Goal: Task Accomplishment & Management: Manage account settings

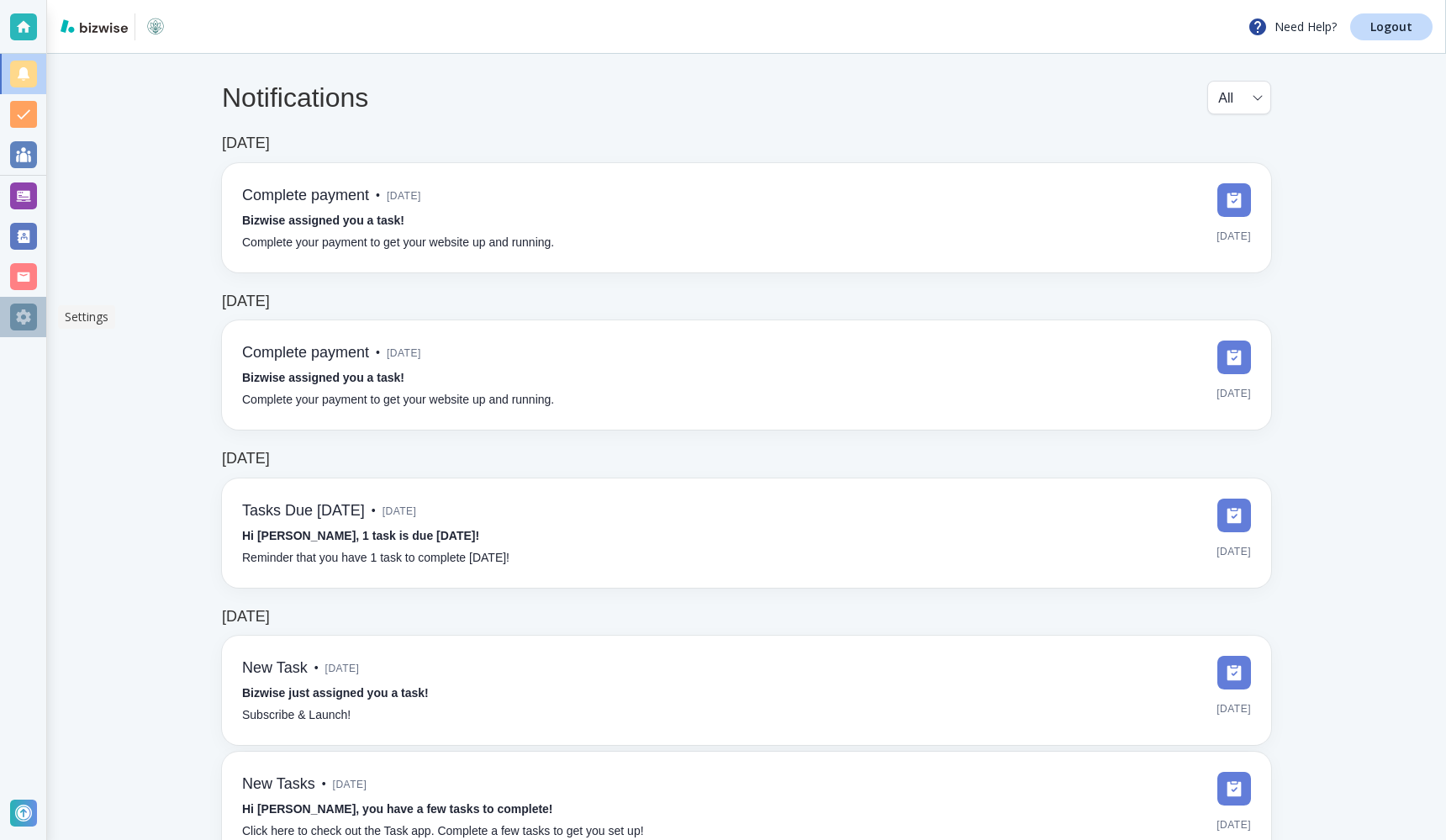
click at [23, 317] on div at bounding box center [24, 317] width 27 height 27
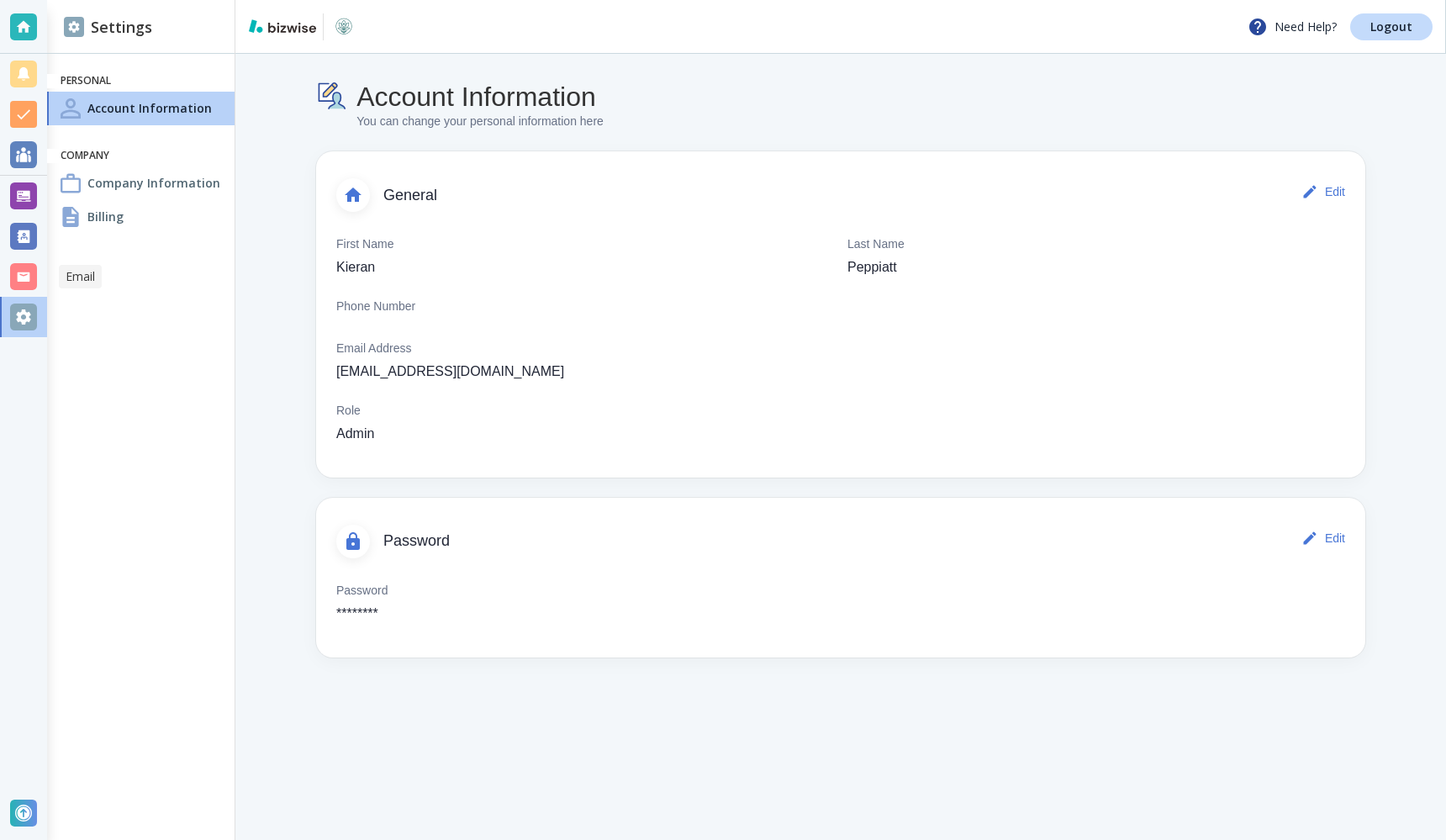
click at [35, 283] on div at bounding box center [24, 277] width 27 height 27
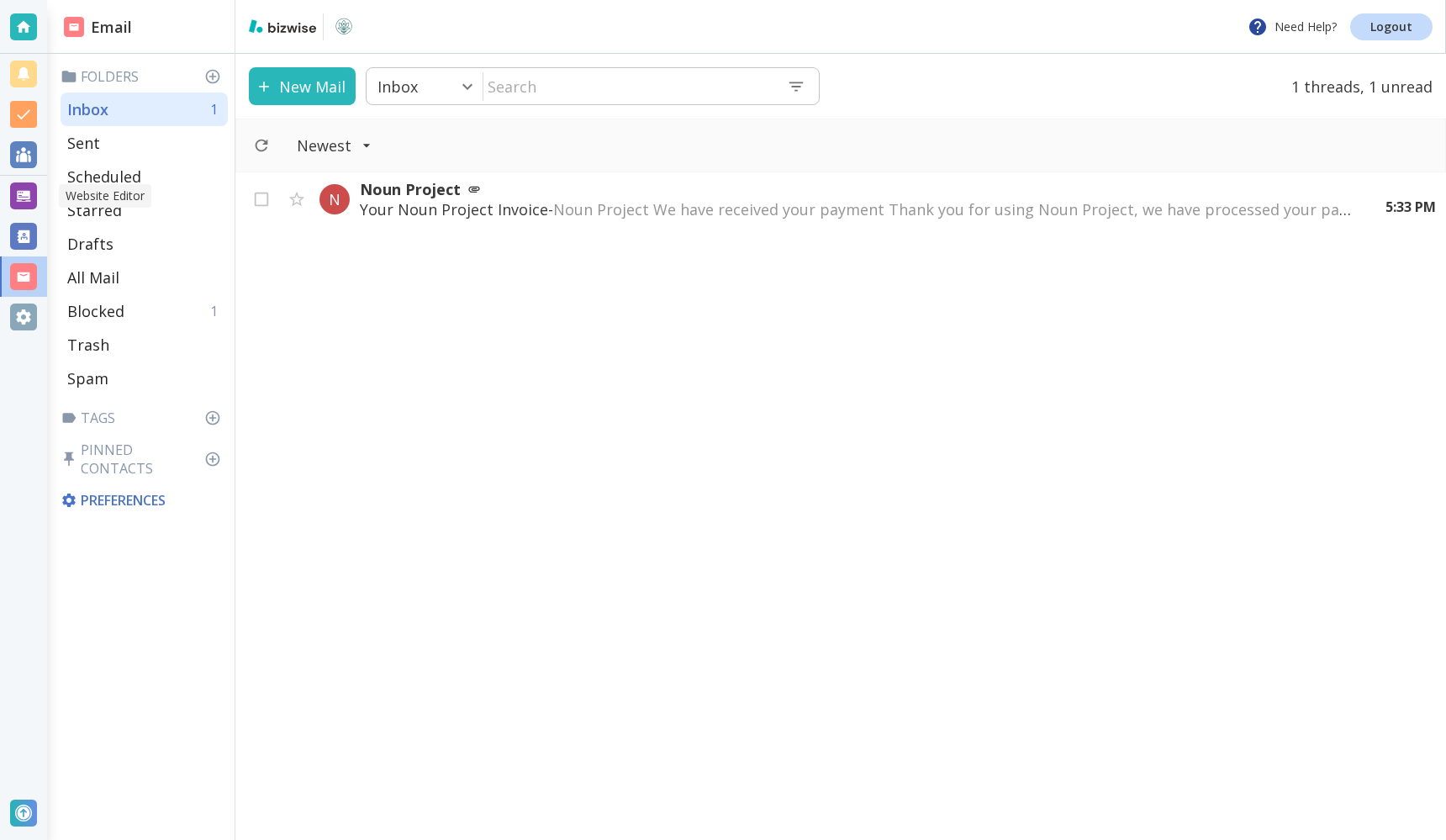
click at [31, 199] on div at bounding box center [24, 196] width 27 height 27
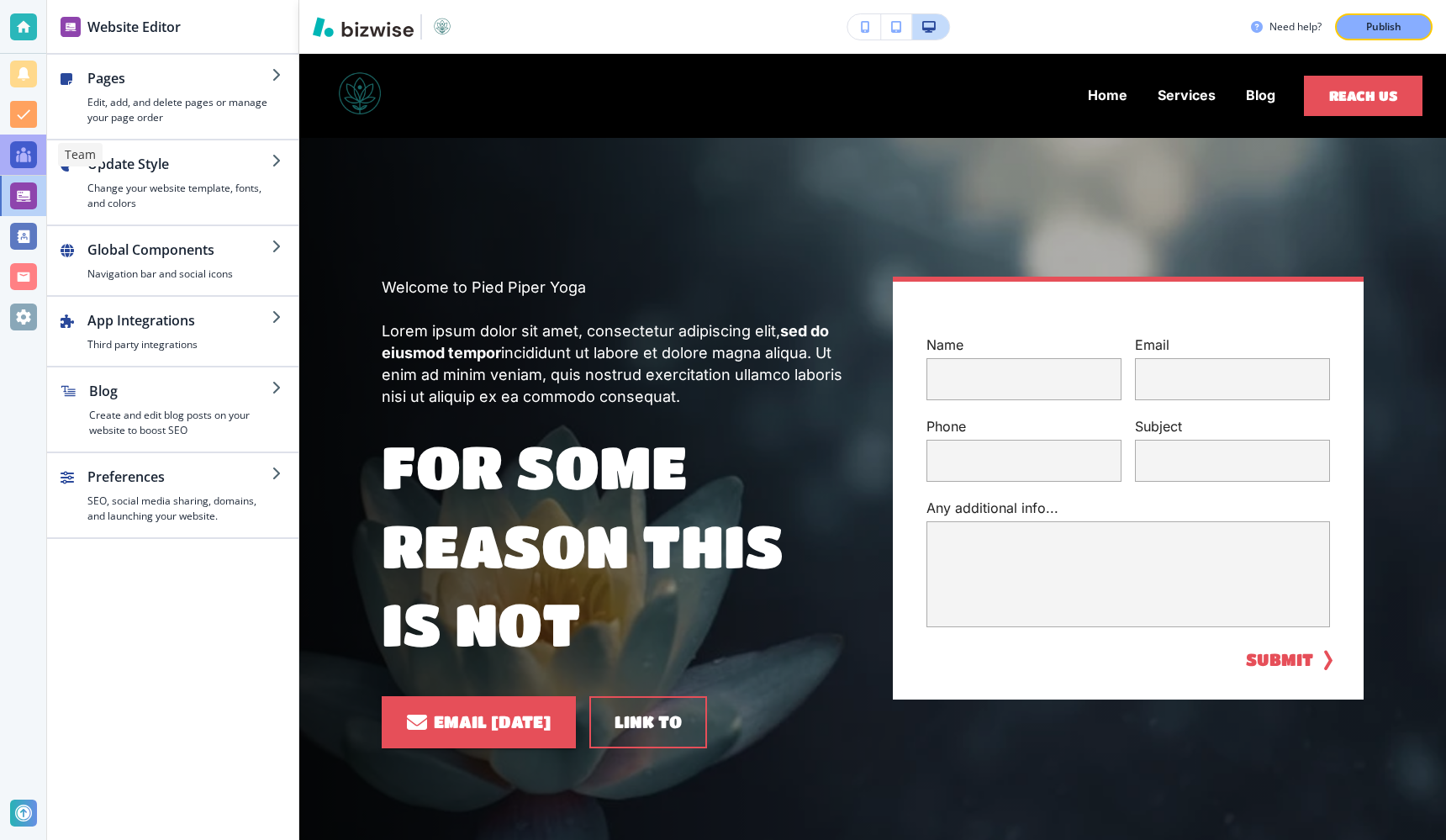
click at [31, 157] on div at bounding box center [24, 155] width 27 height 27
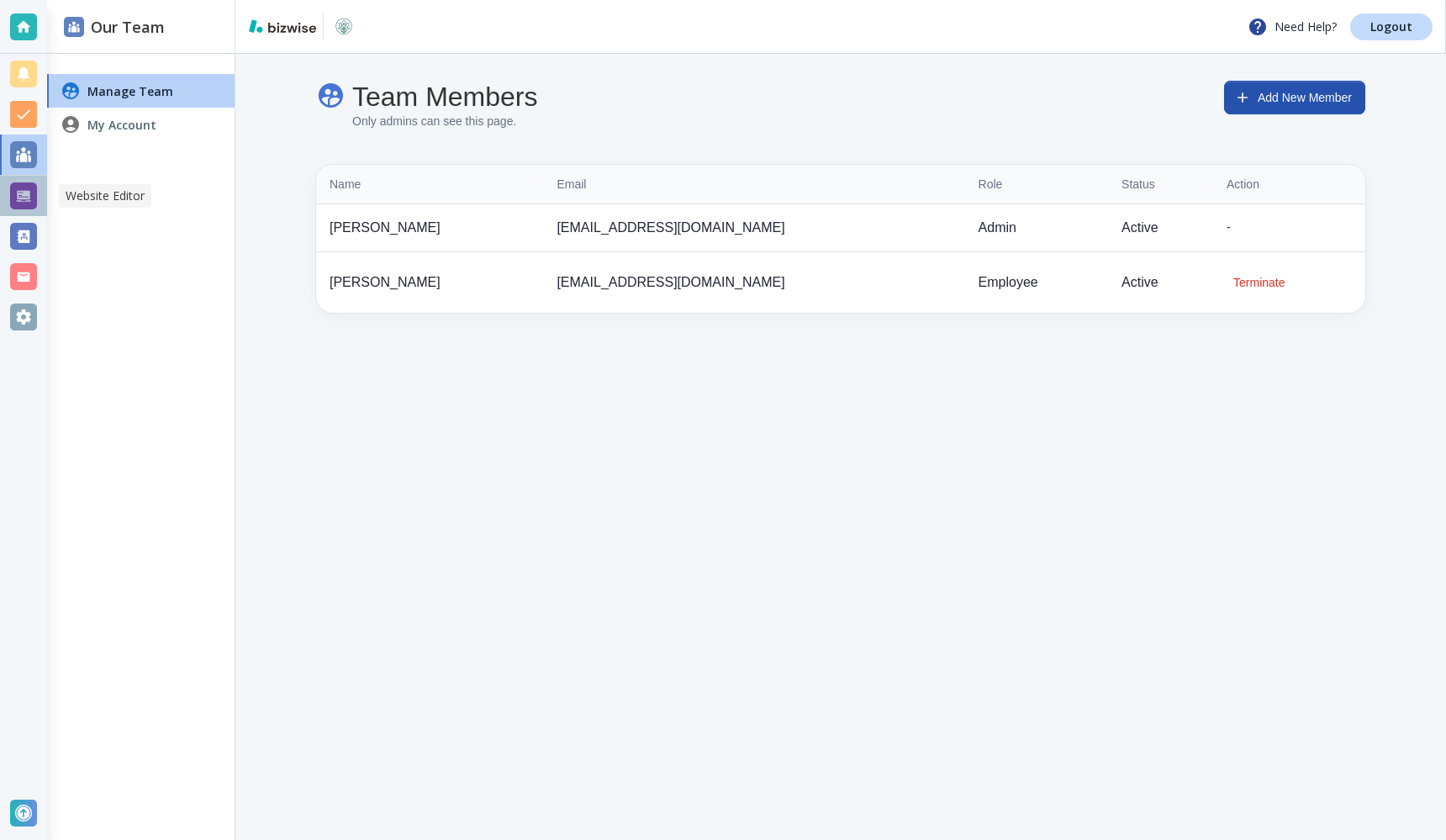
click at [31, 200] on div at bounding box center [24, 196] width 27 height 27
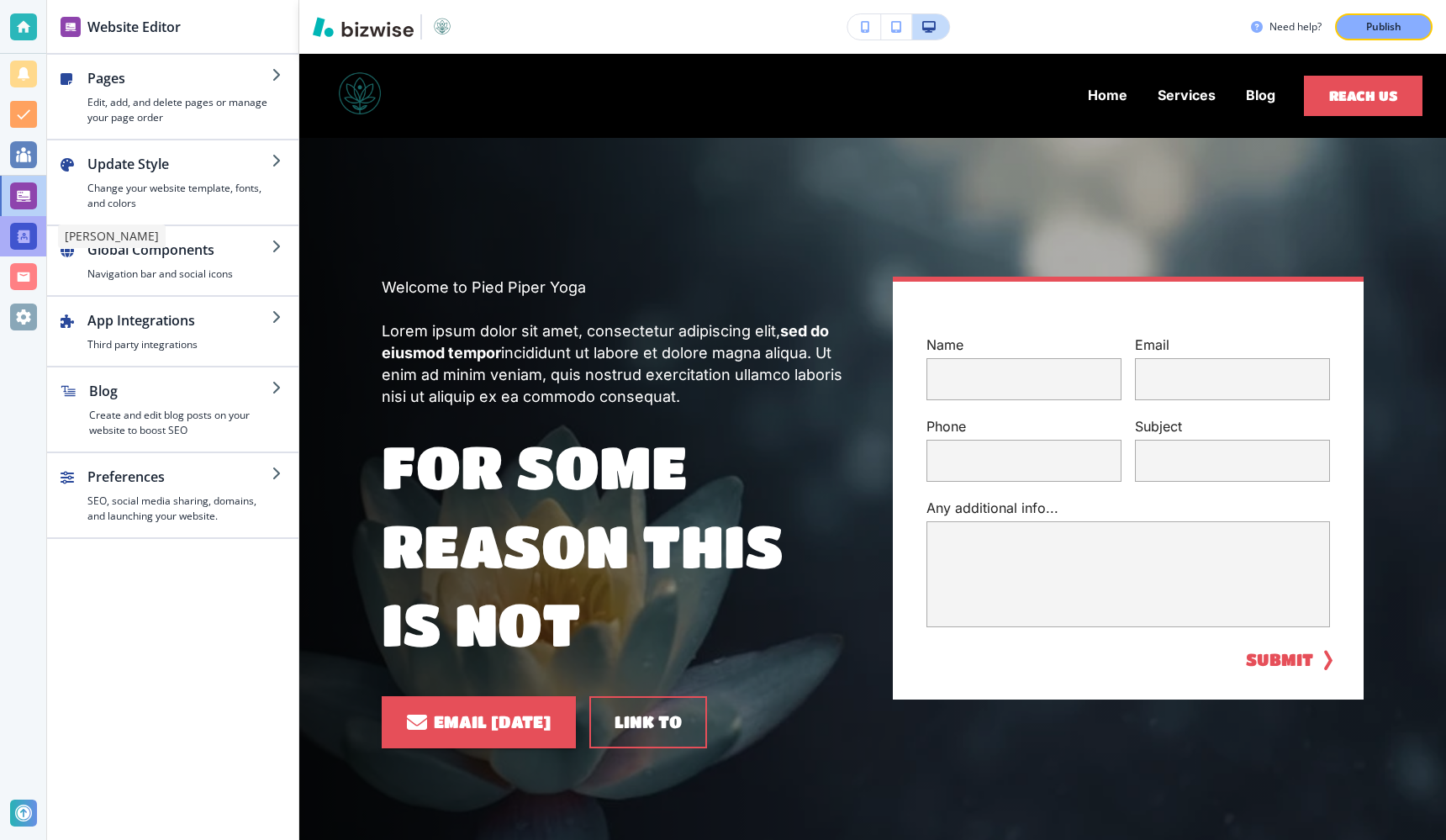
click at [24, 229] on div at bounding box center [24, 237] width 27 height 27
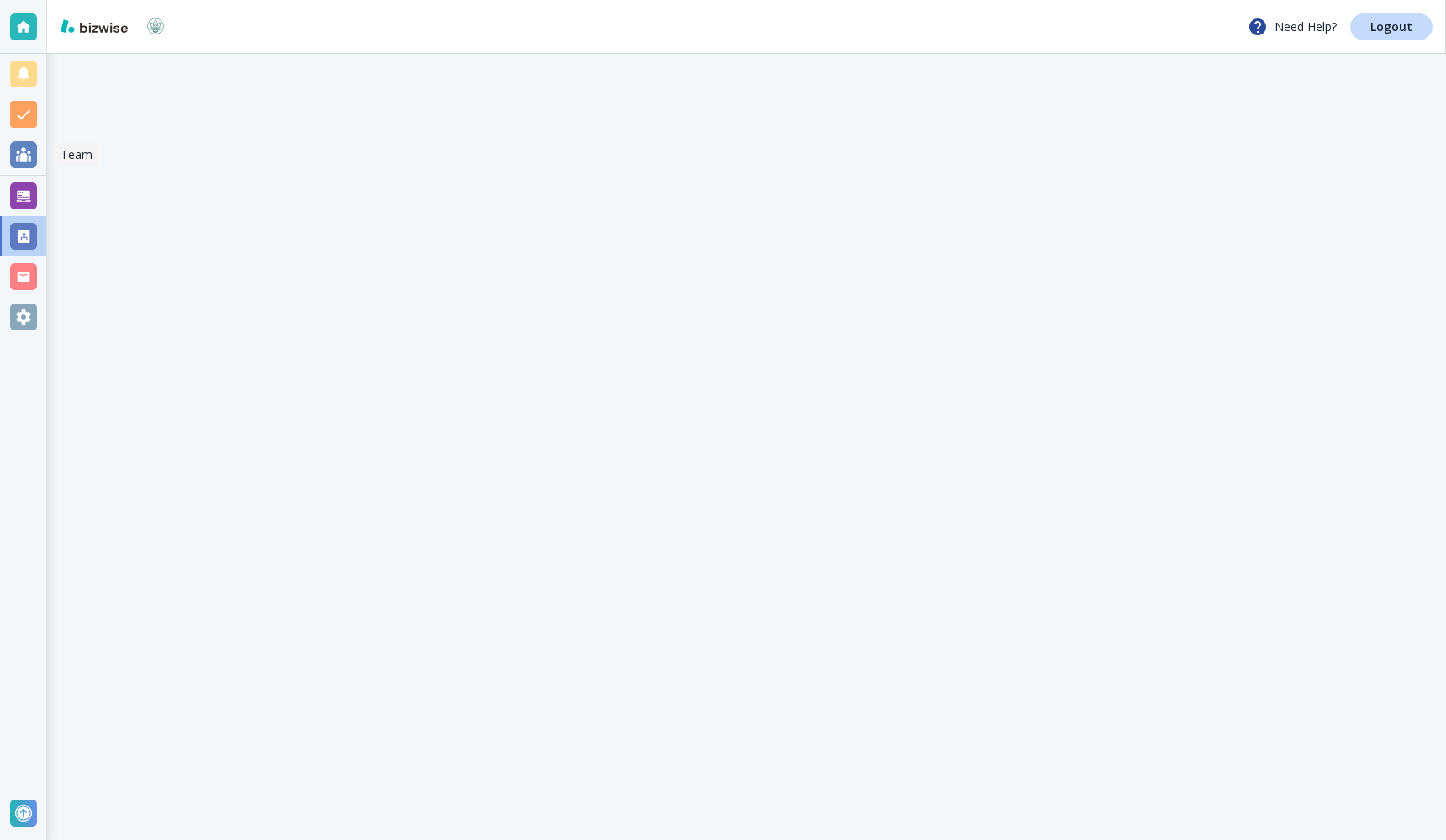
click at [26, 158] on div at bounding box center [24, 155] width 27 height 27
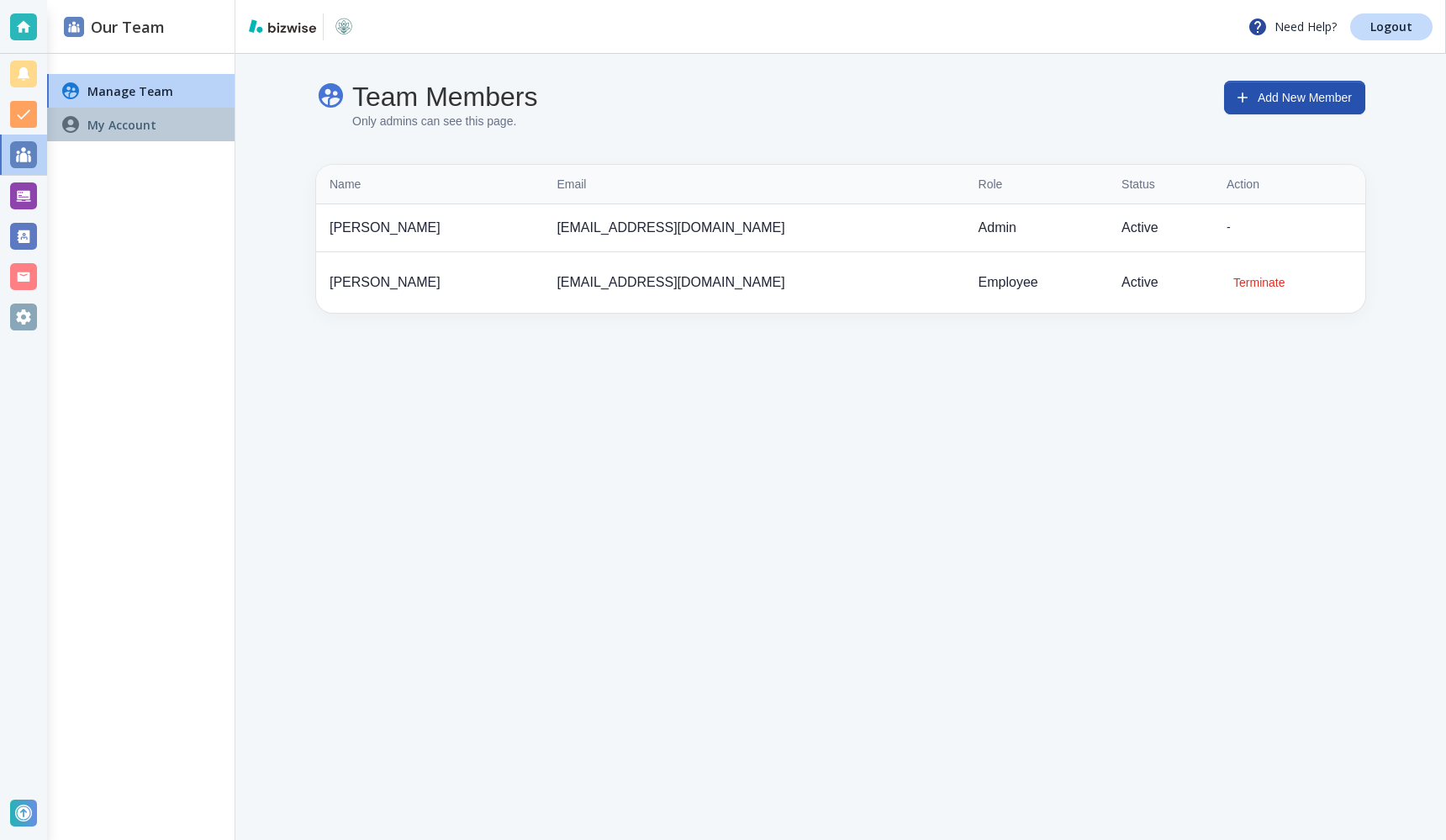
click at [135, 124] on h4 "My Account" at bounding box center [122, 124] width 69 height 18
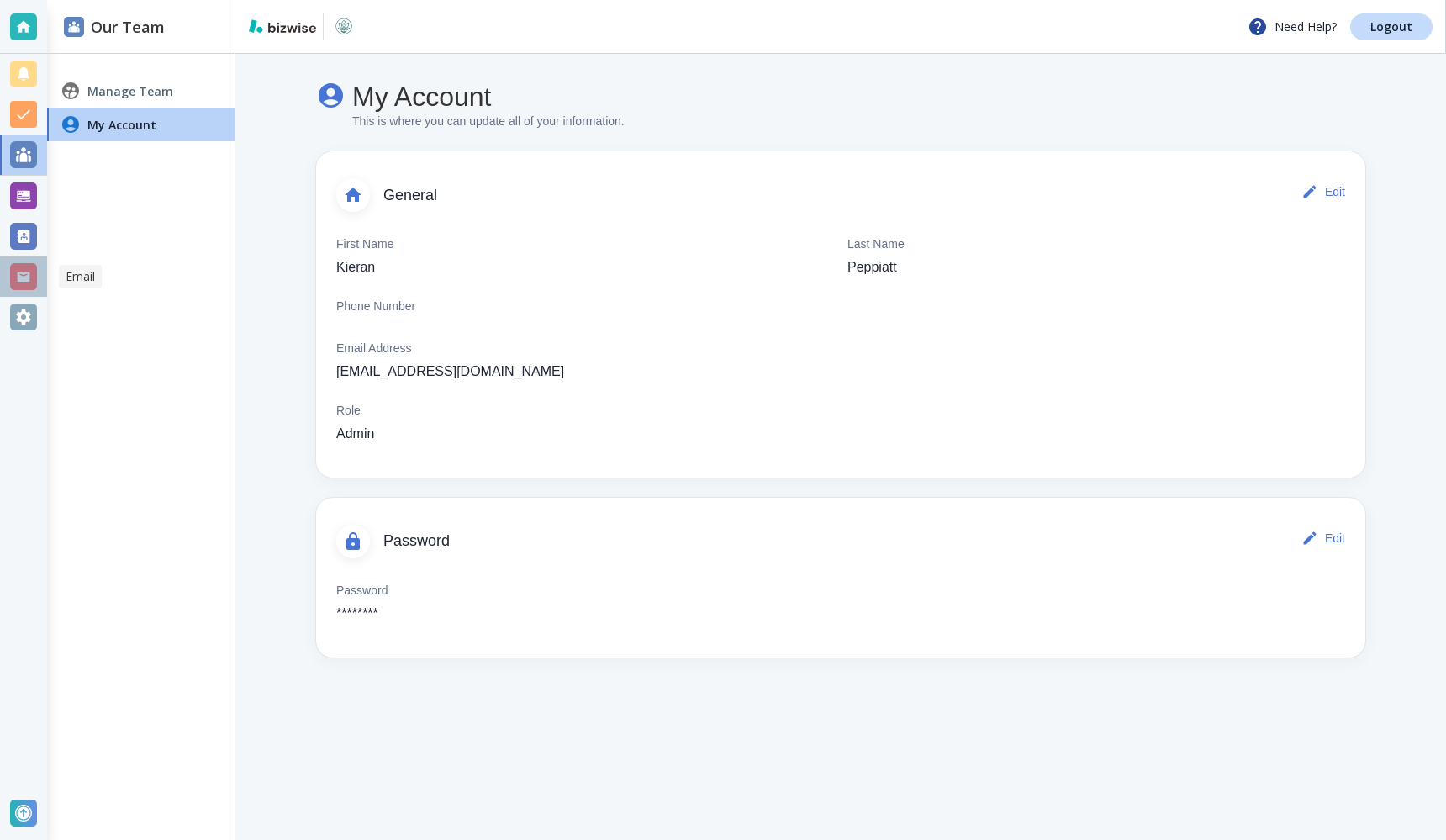
click at [25, 275] on div at bounding box center [24, 277] width 27 height 27
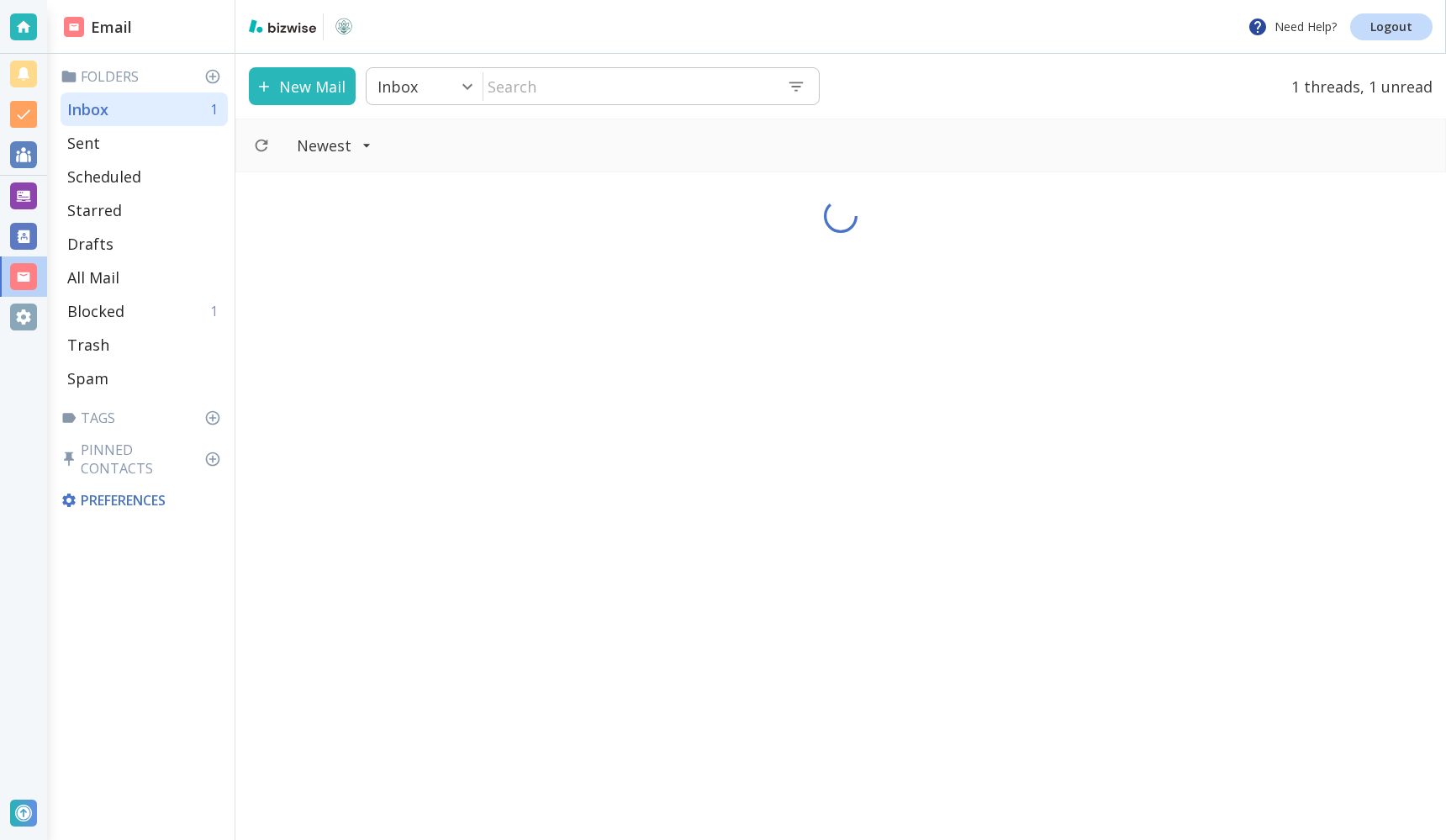
click at [323, 288] on div at bounding box center [841, 566] width 1211 height 786
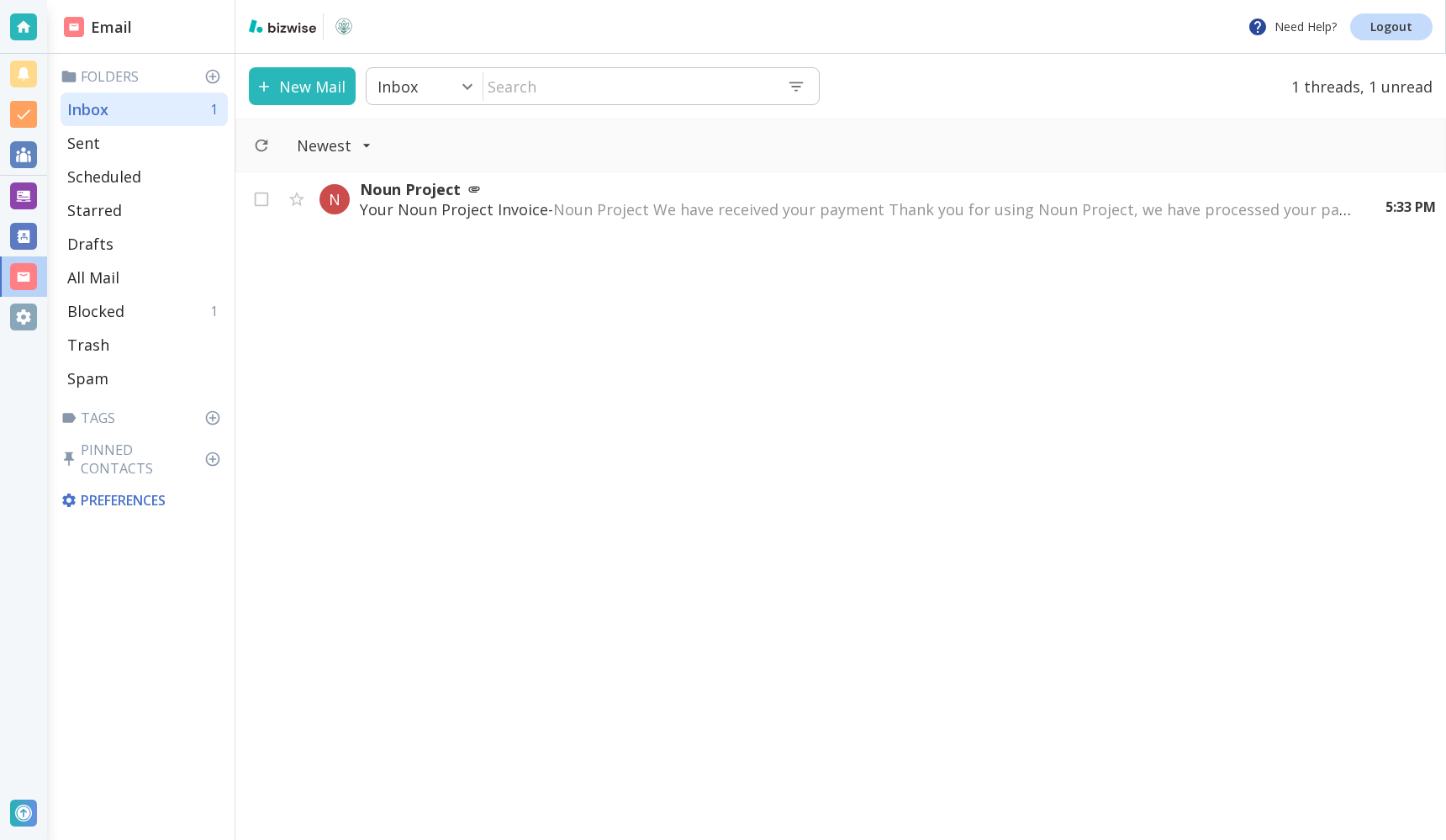
click at [132, 491] on p "Preferences" at bounding box center [142, 500] width 164 height 19
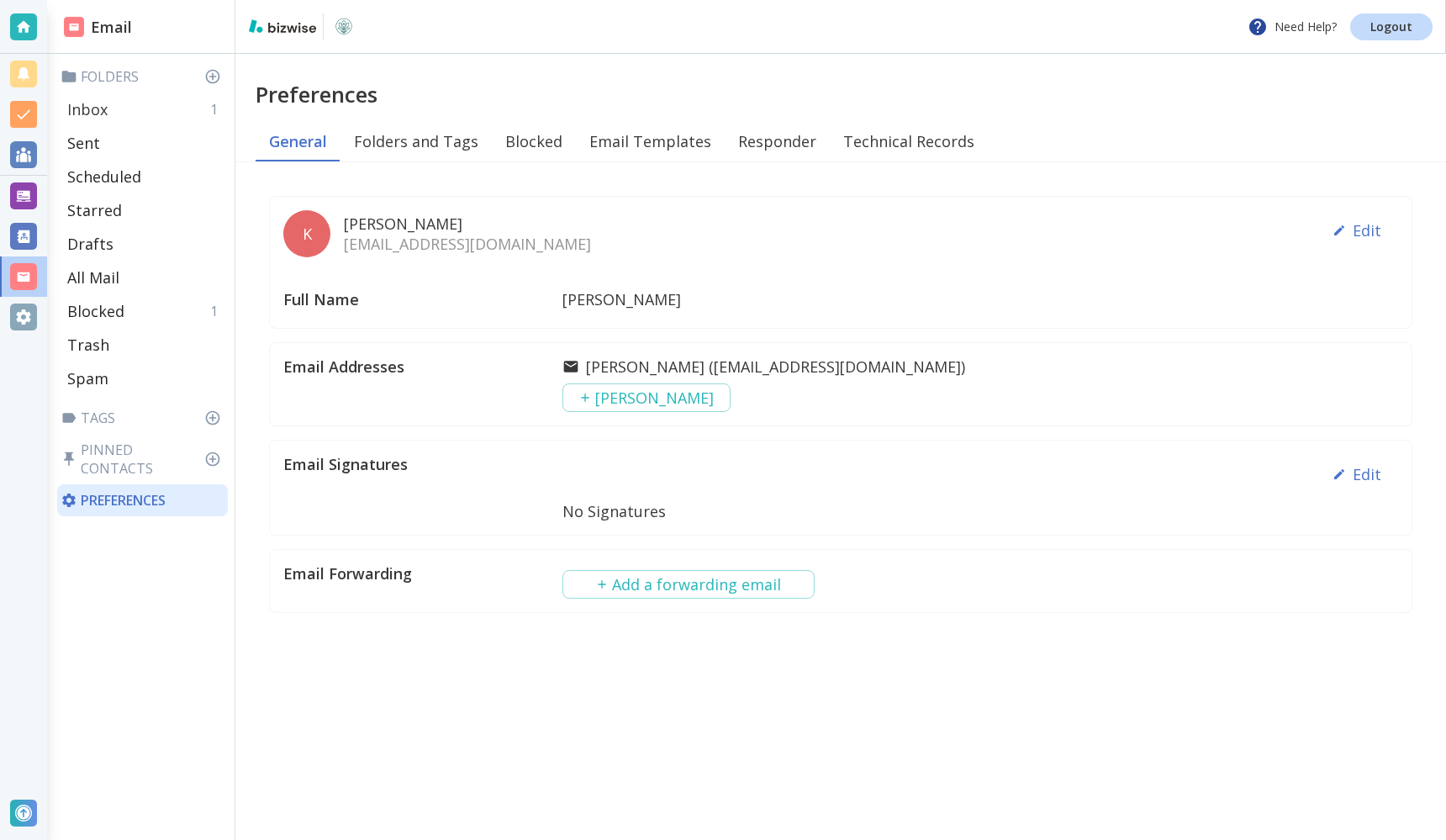
click at [191, 119] on div "Inbox 1" at bounding box center [144, 110] width 168 height 34
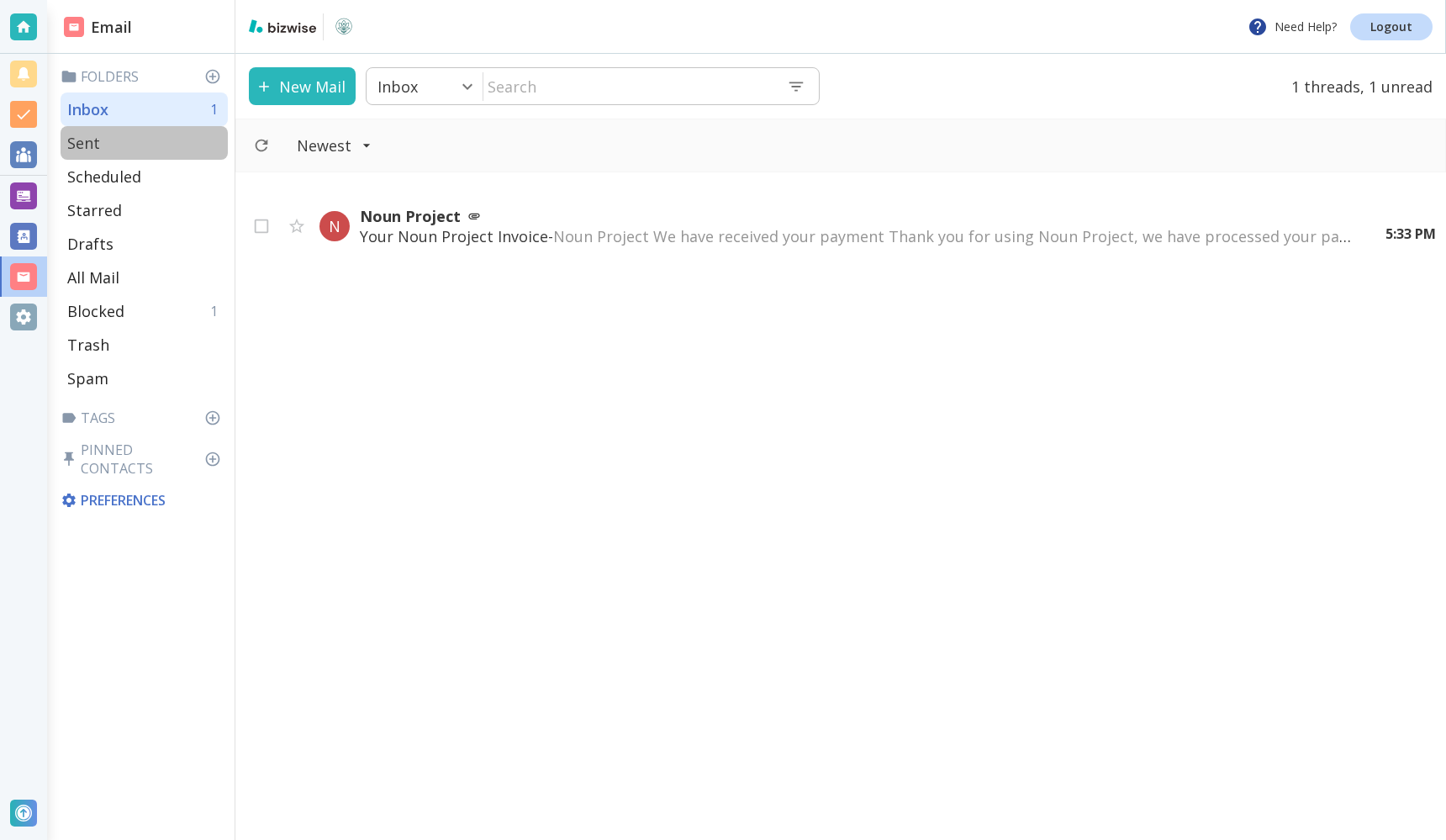
click at [181, 144] on div "Sent" at bounding box center [144, 143] width 168 height 34
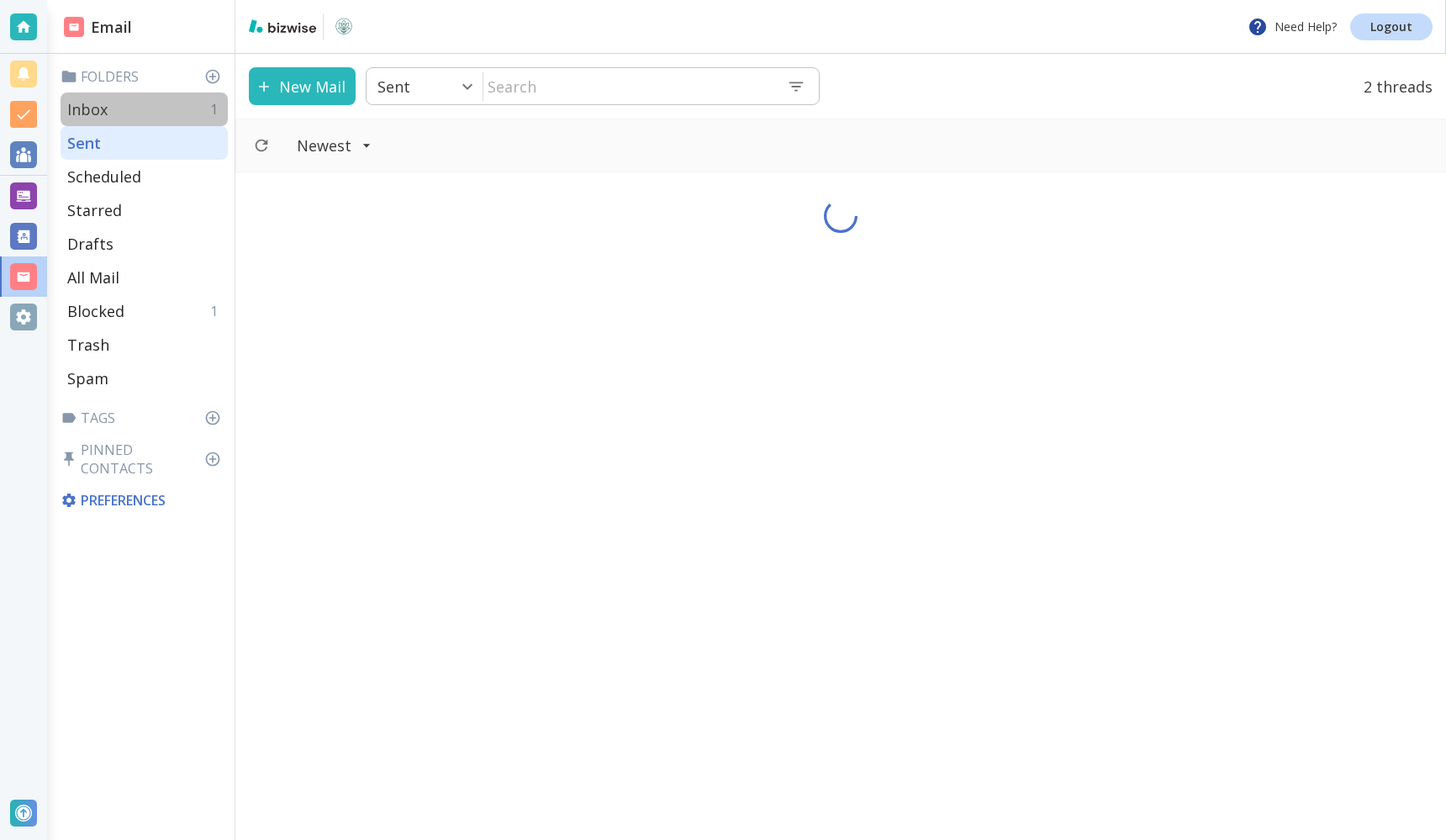
click at [198, 117] on div "Inbox 1" at bounding box center [144, 110] width 168 height 34
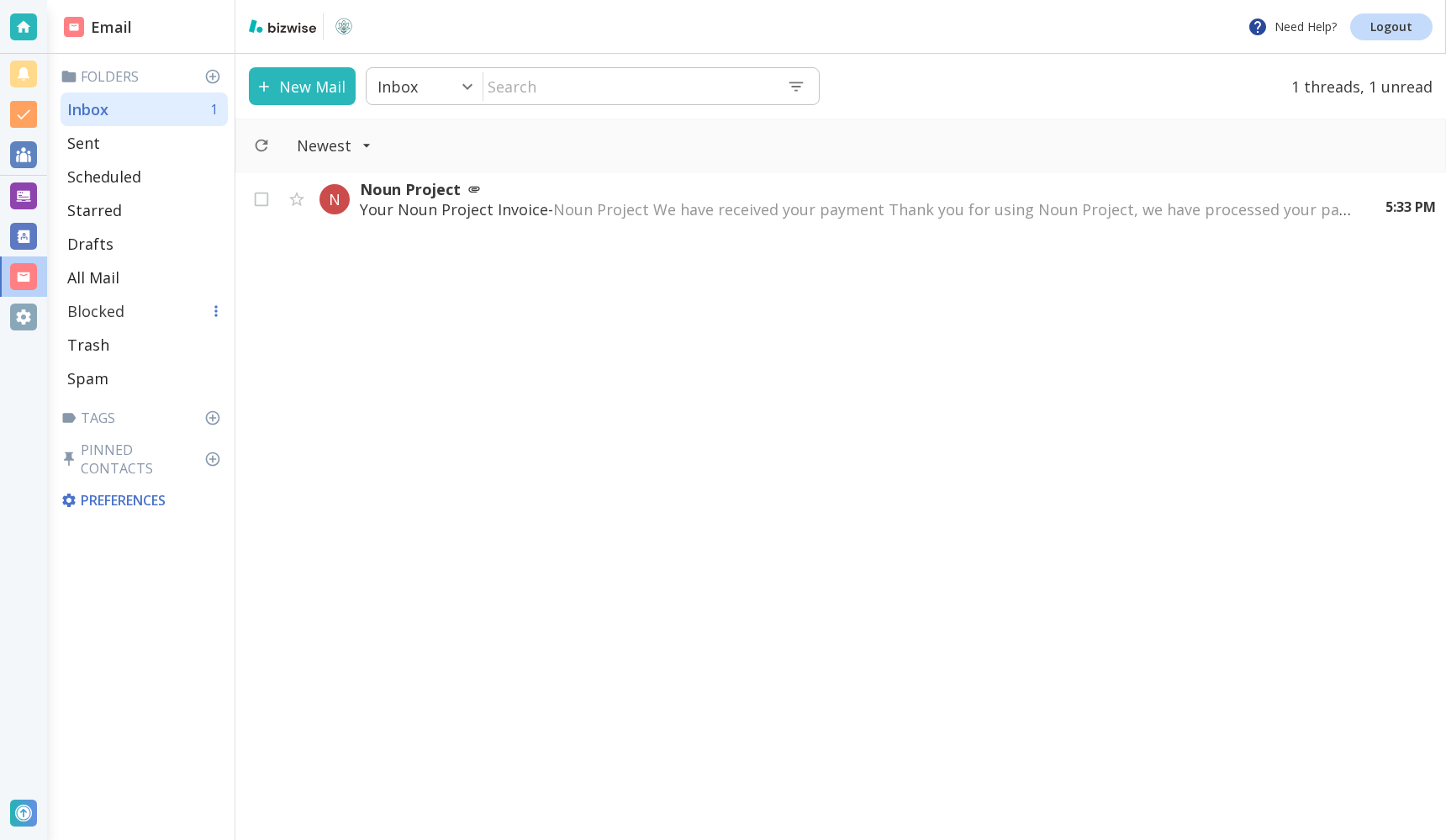
click at [162, 302] on div "Blocked 1" at bounding box center [144, 311] width 168 height 34
type input "6"
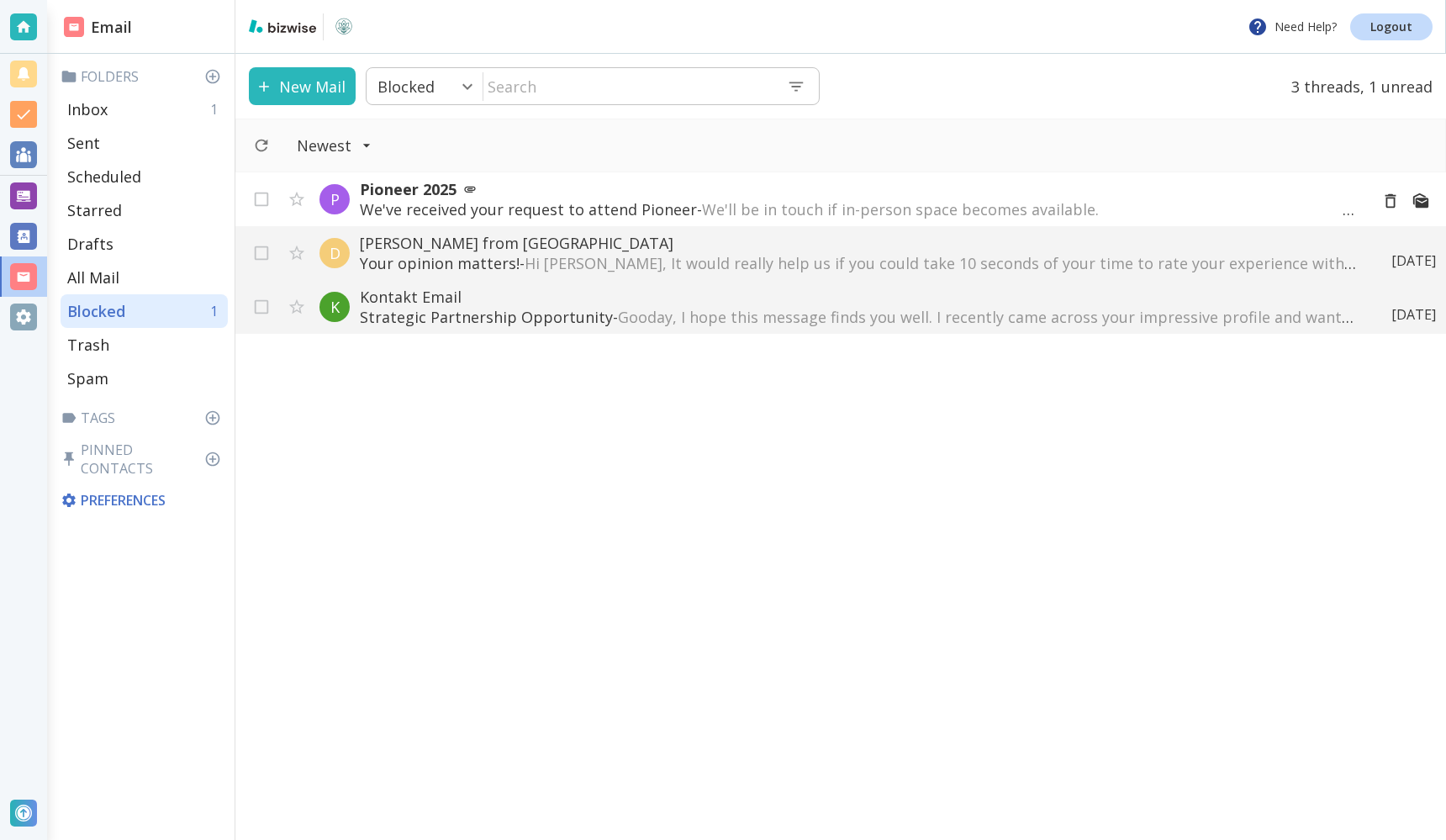
click at [522, 199] on p "We've received your request to attend Pioneer - ͏We'll be in touch if in-person…" at bounding box center [858, 209] width 996 height 20
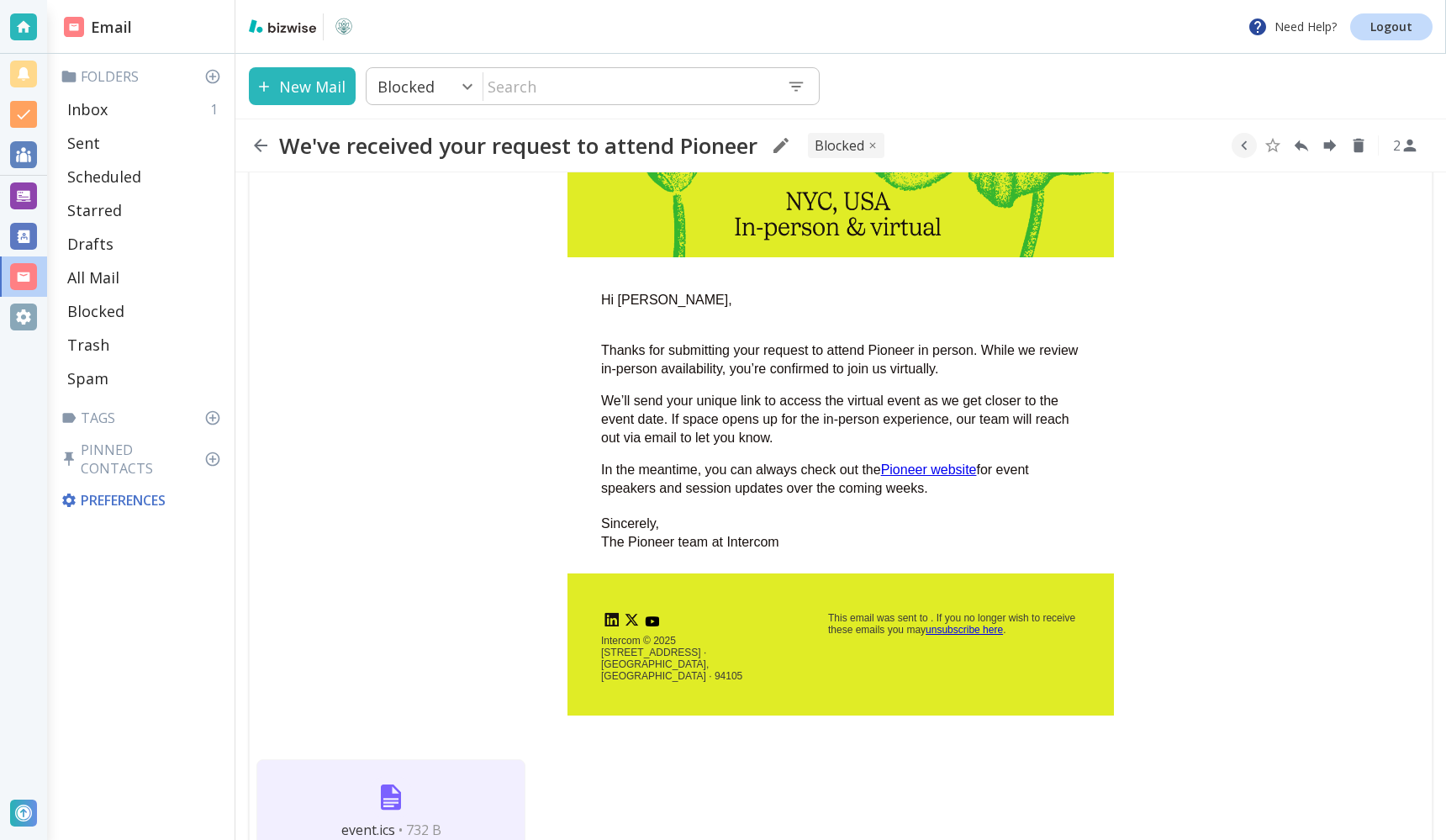
scroll to position [308, 0]
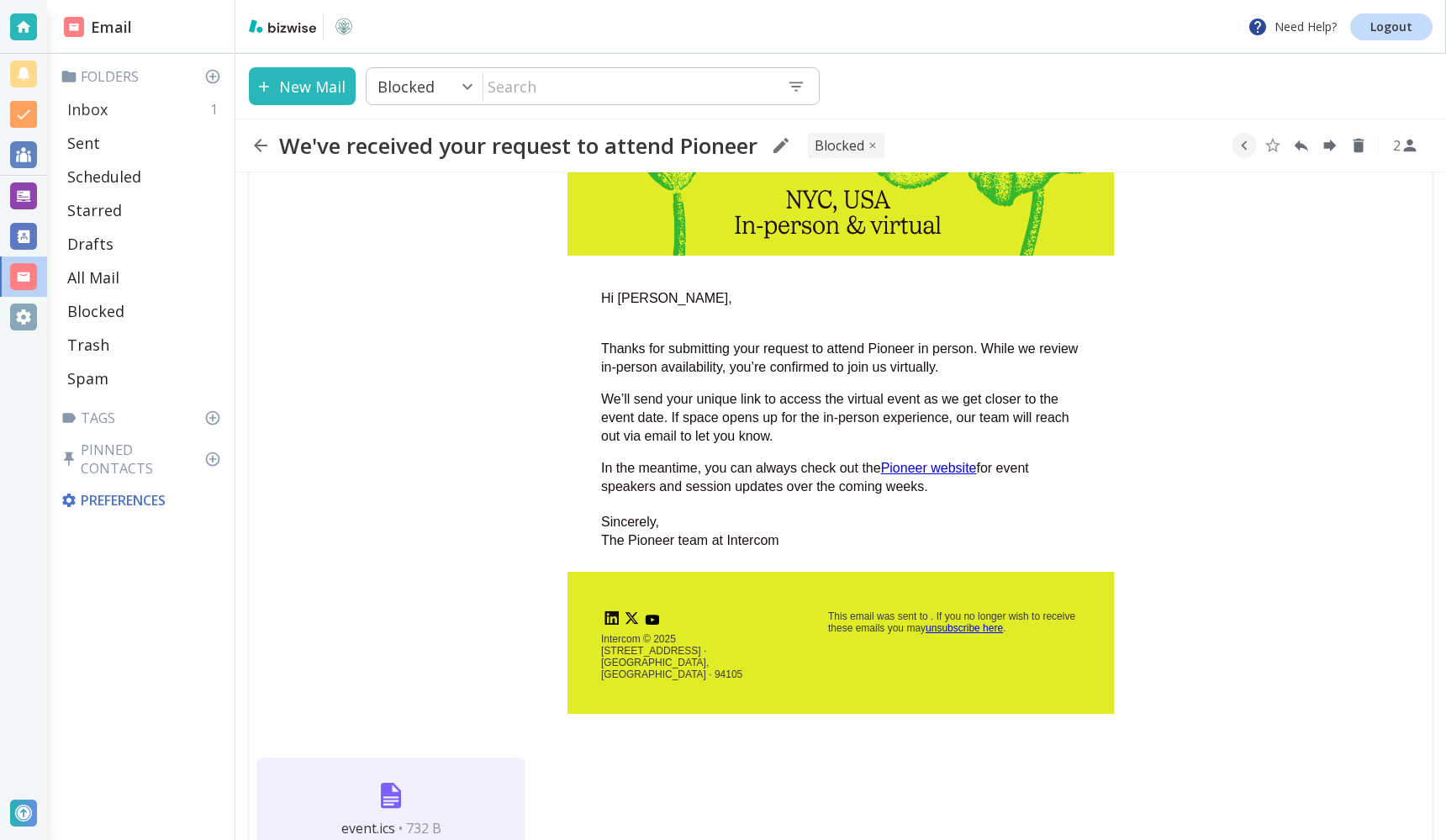
click at [145, 114] on div "Inbox 1" at bounding box center [144, 110] width 168 height 34
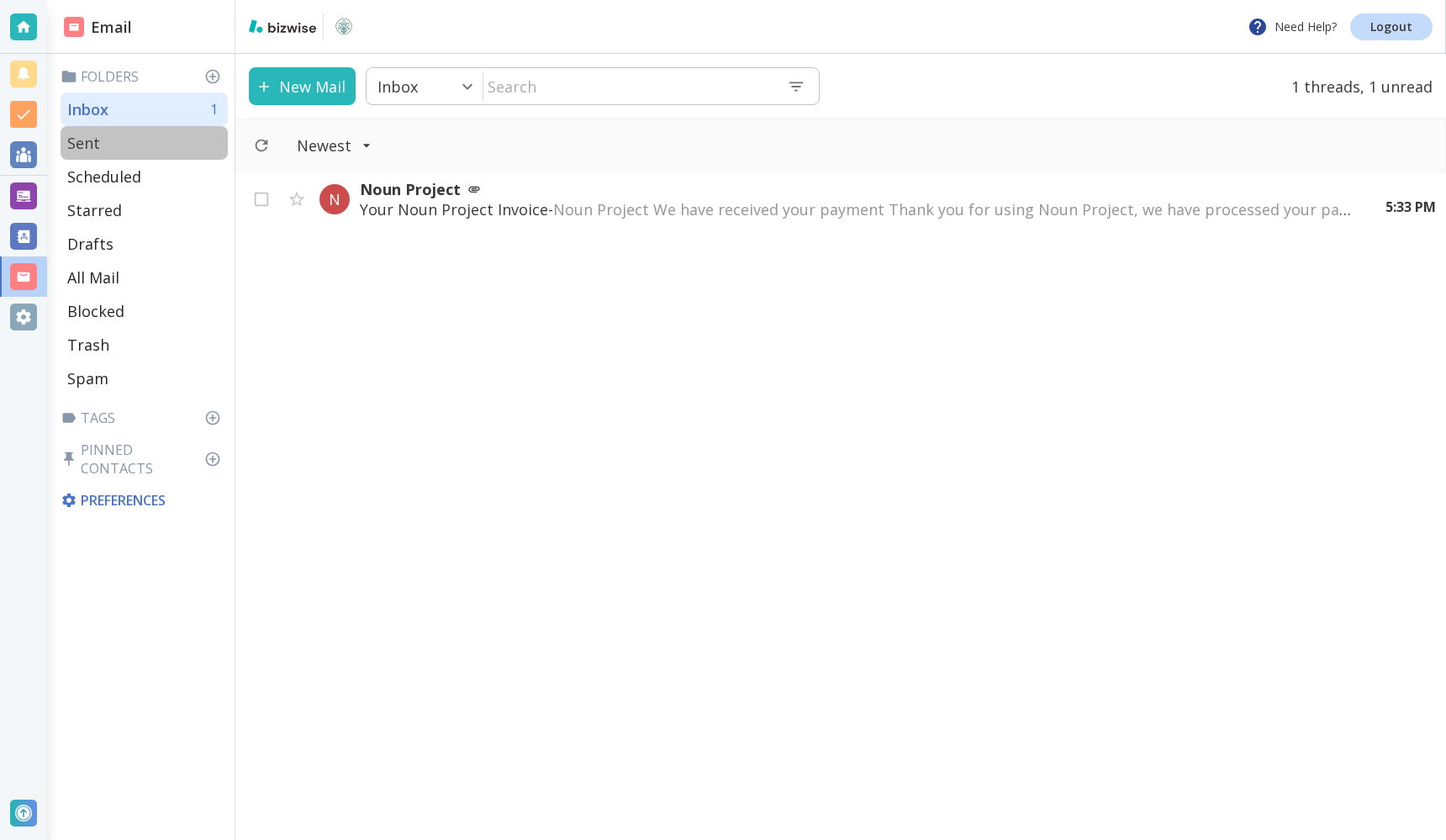
click at [140, 156] on div "Sent" at bounding box center [144, 143] width 168 height 34
type input "1"
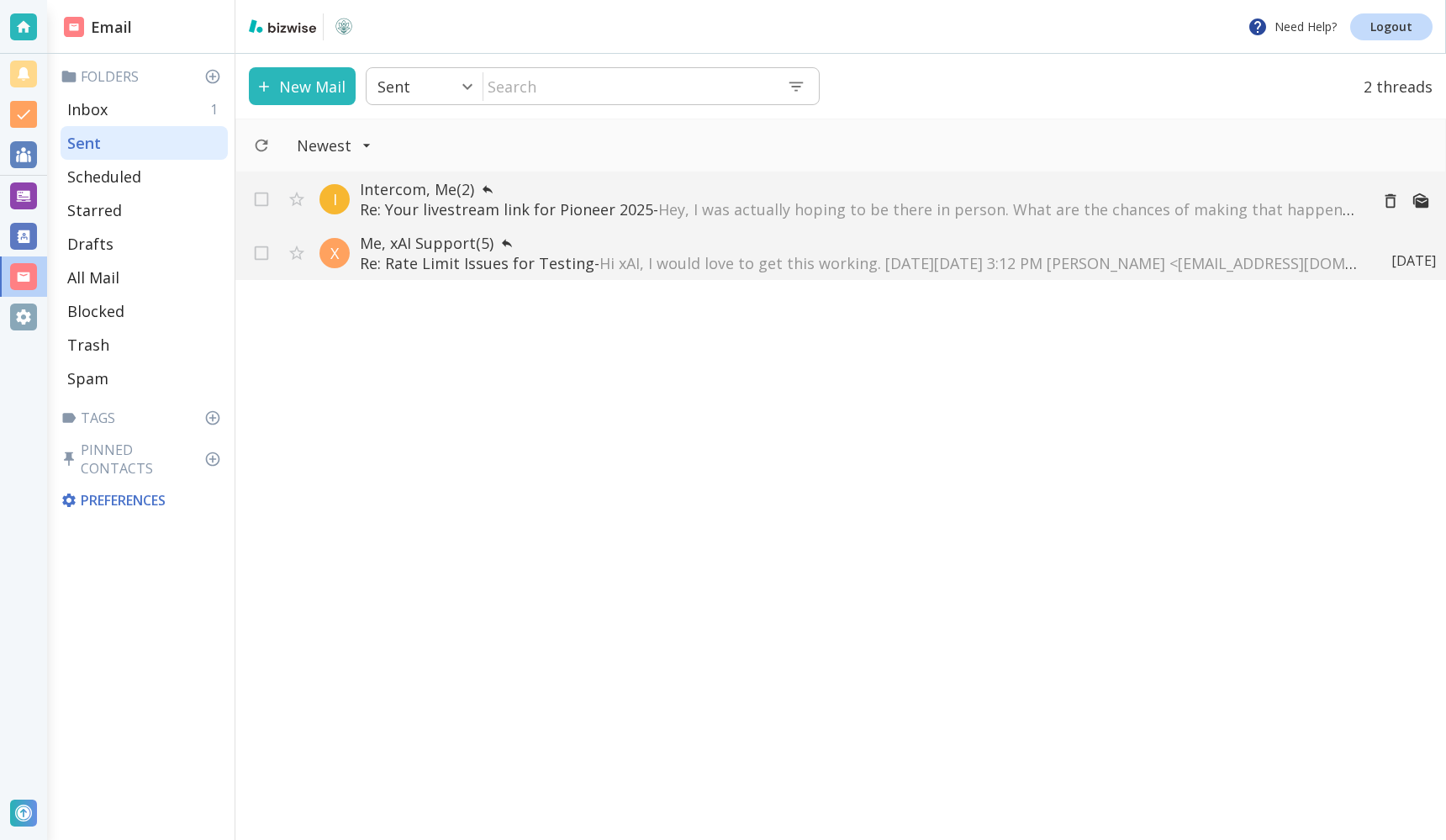
click at [468, 202] on p "Re: Your livestream link for Pioneer 2025 - Hey, I was actually hoping to be th…" at bounding box center [858, 209] width 996 height 20
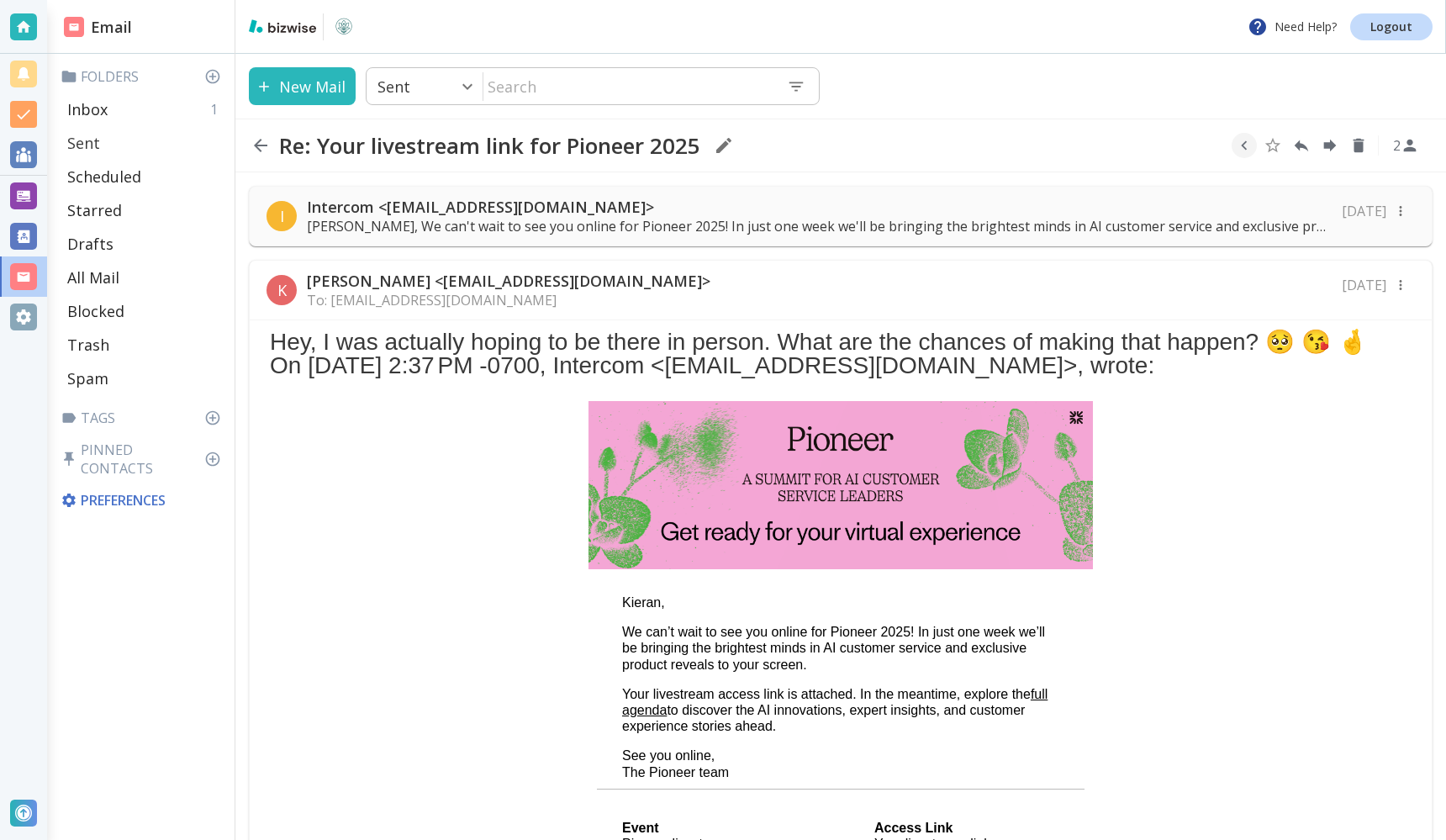
click at [123, 131] on div "Sent" at bounding box center [144, 143] width 168 height 34
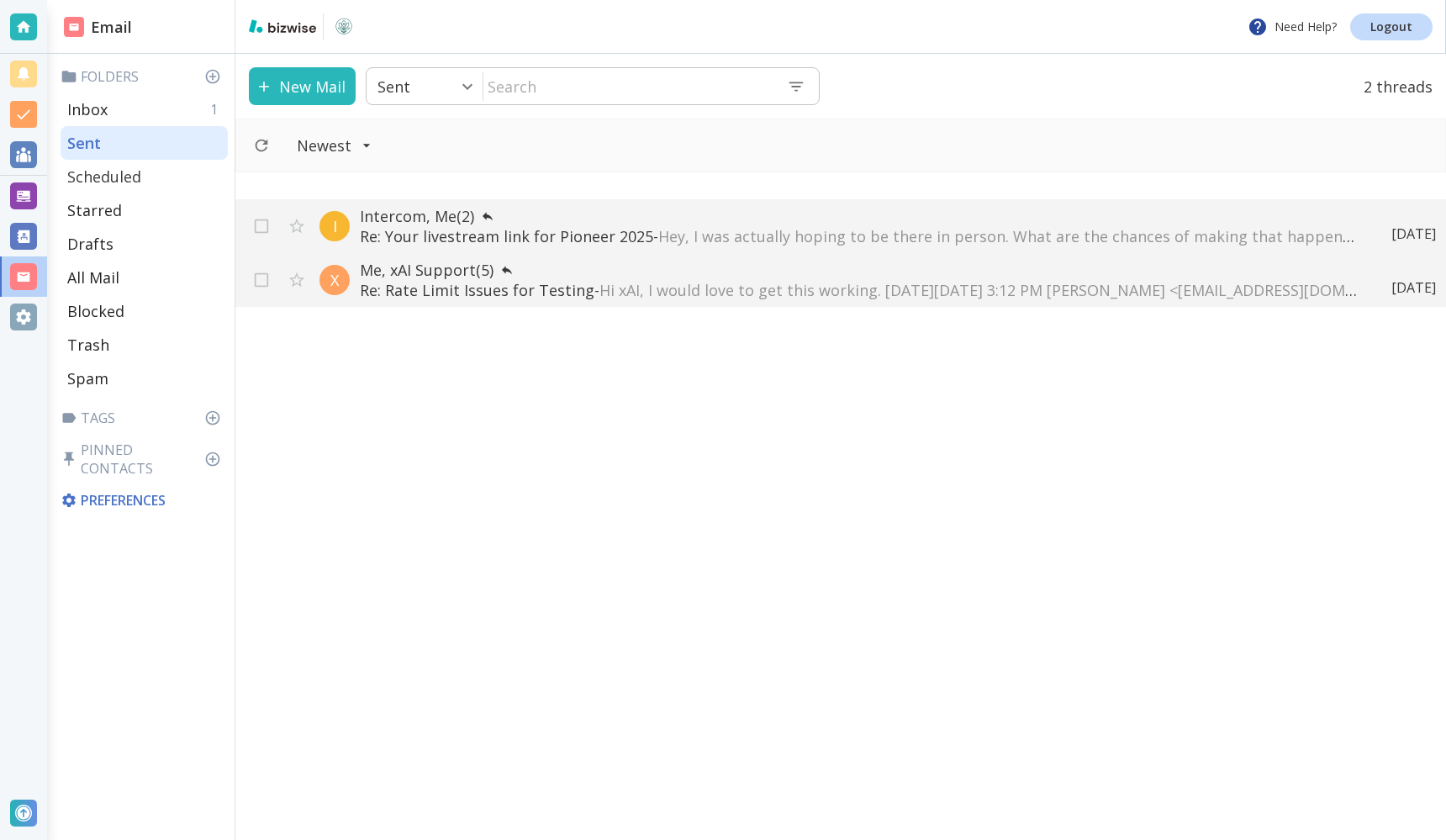
click at [120, 160] on div "Scheduled" at bounding box center [144, 177] width 168 height 34
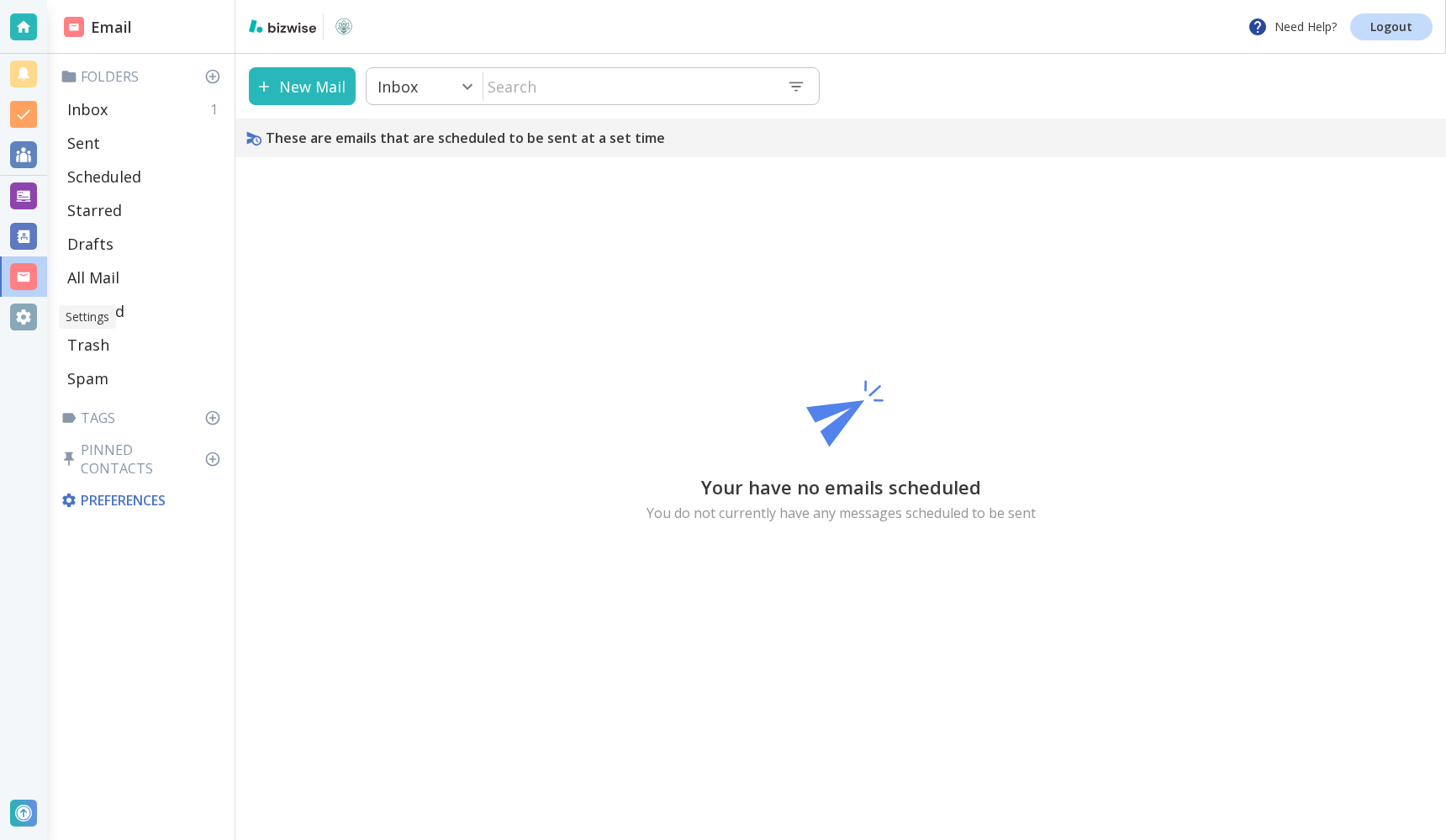
click at [17, 327] on div at bounding box center [24, 317] width 27 height 27
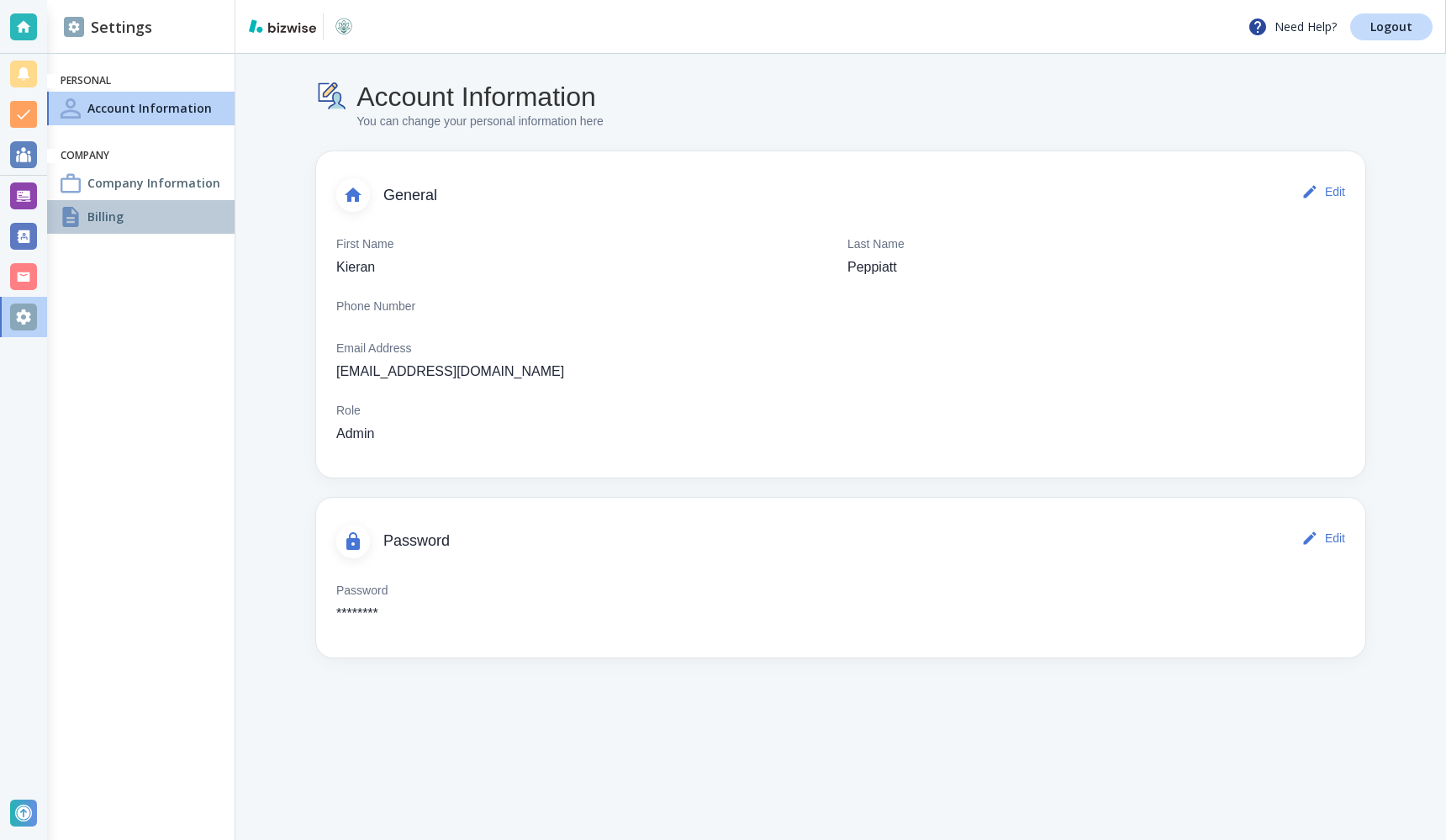
click at [162, 220] on div "Billing" at bounding box center [140, 217] width 187 height 34
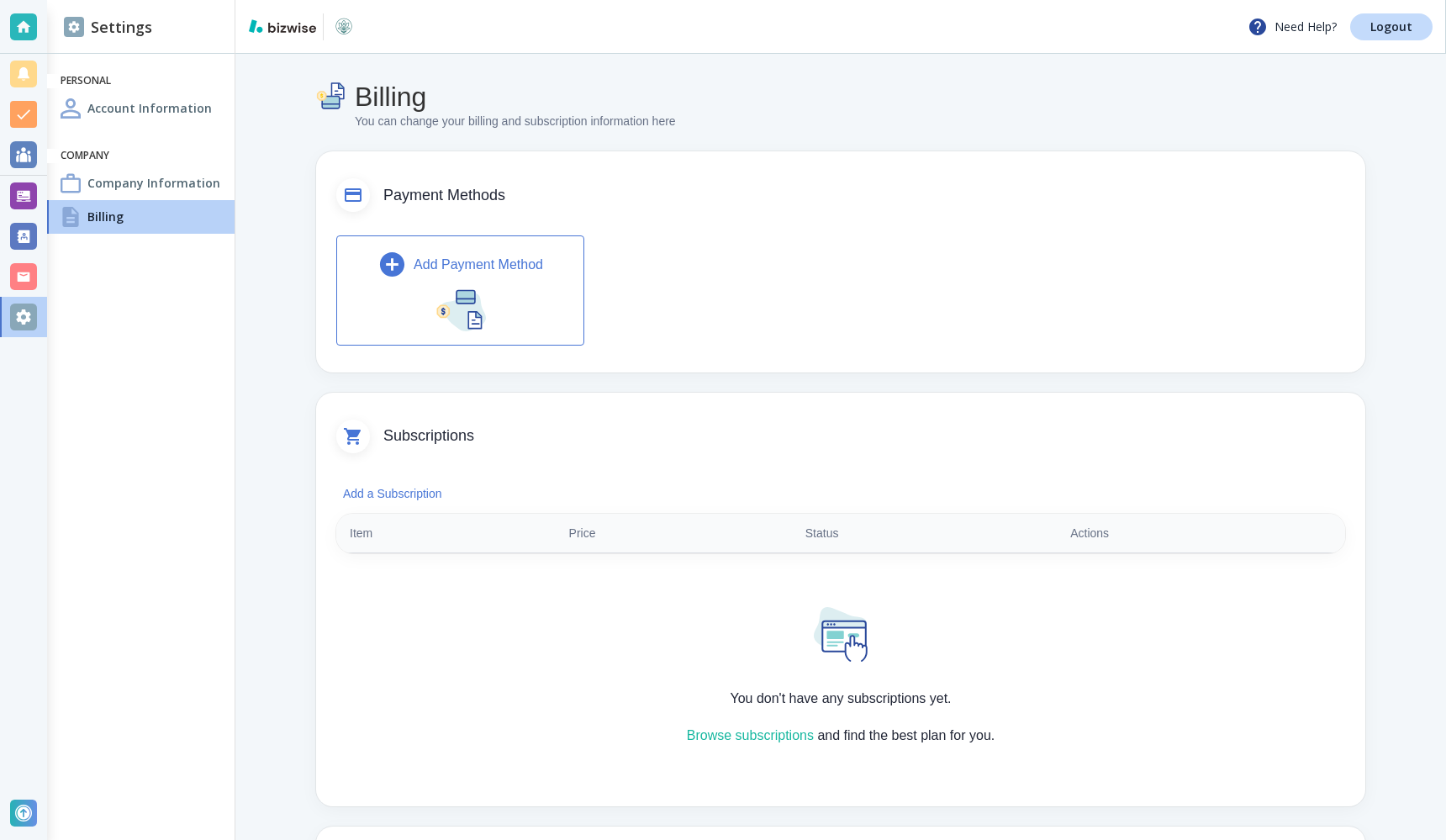
click at [413, 523] on th "Item" at bounding box center [446, 534] width 220 height 39
click at [413, 492] on button "Add a Subscription" at bounding box center [392, 494] width 112 height 34
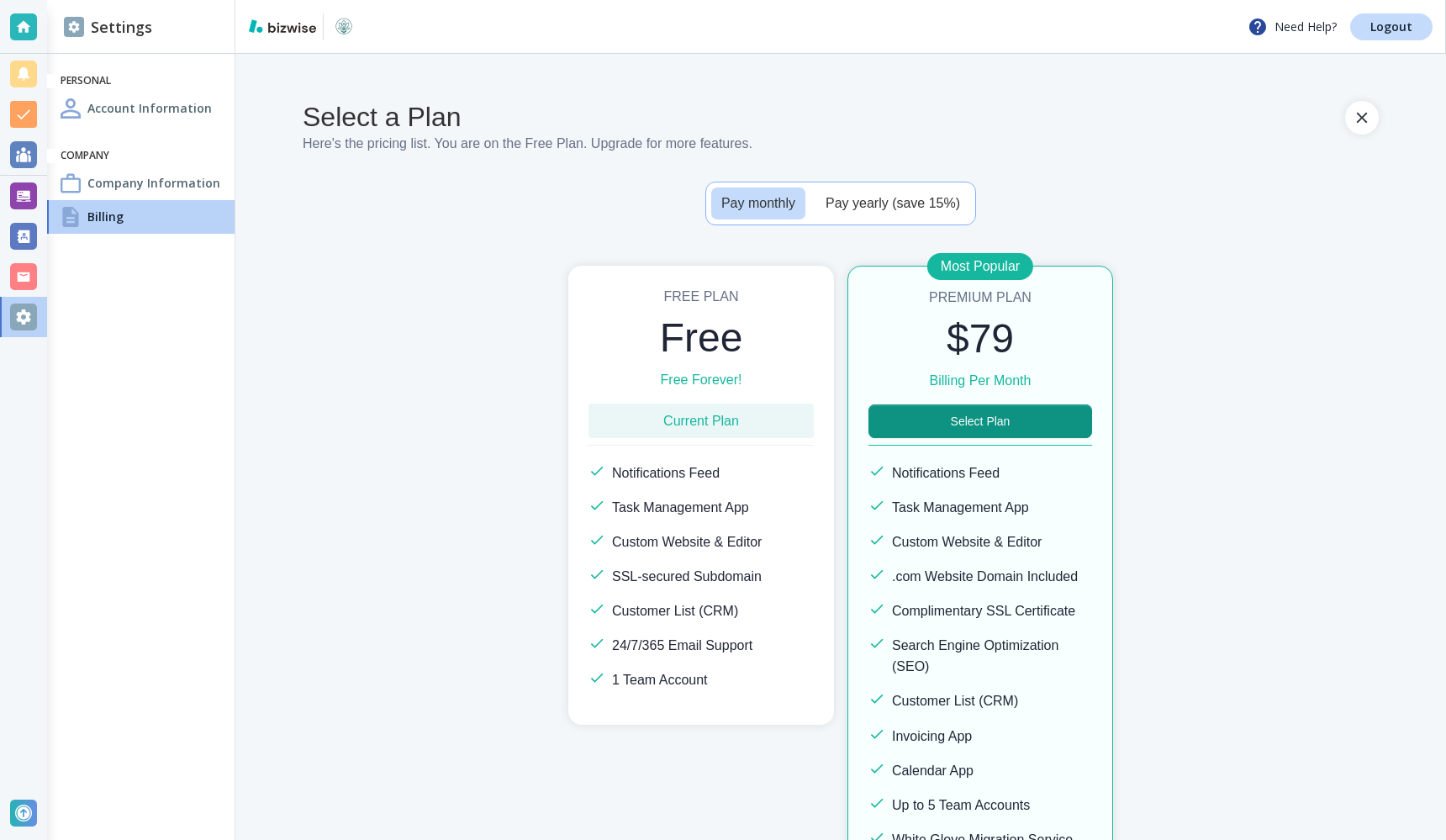
click at [769, 334] on div "Free Plan Free Free Forever! Current Plan Notifications Feed Task Management Ap…" at bounding box center [841, 592] width 1077 height 654
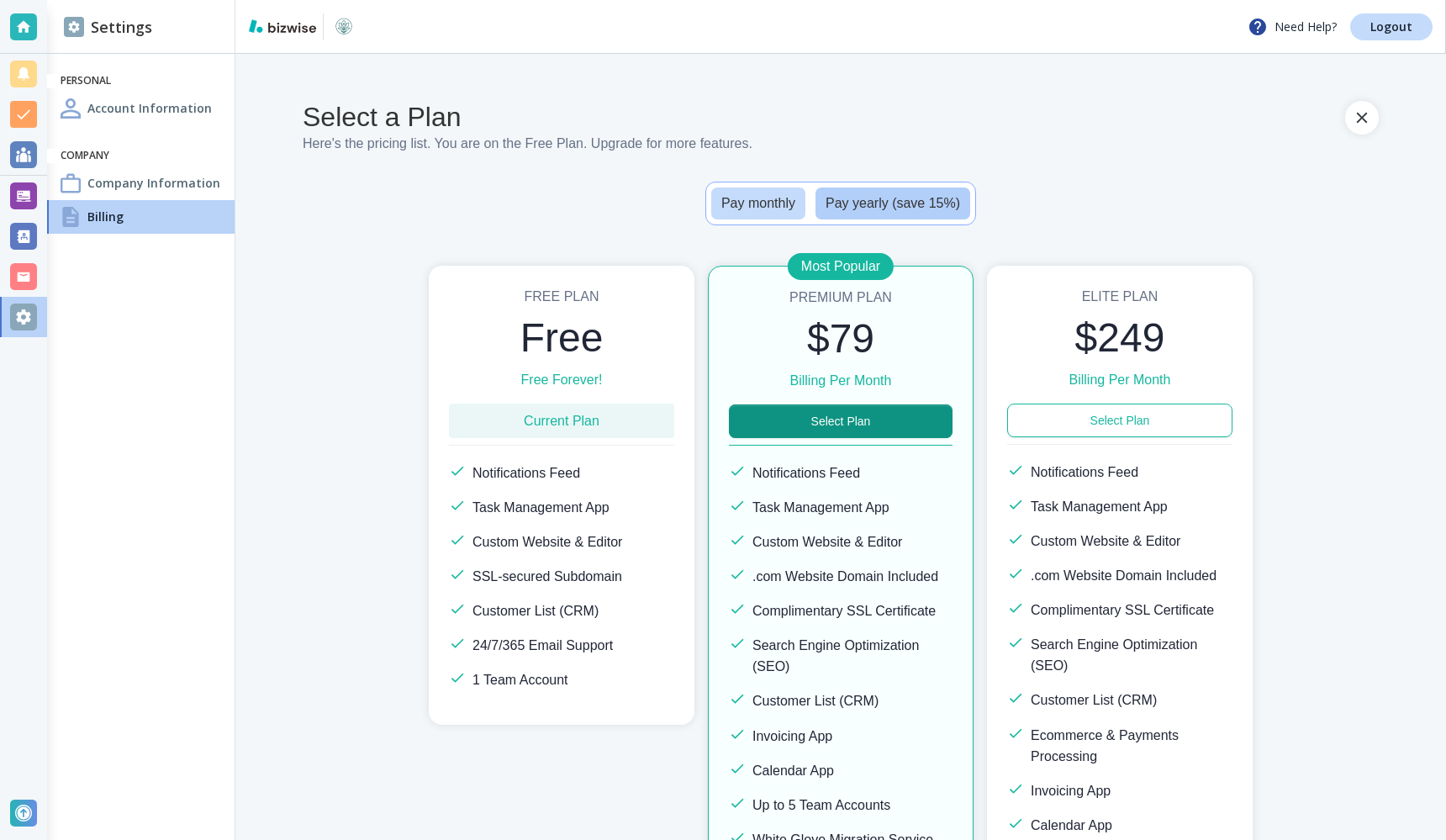
click at [903, 196] on button "Pay yearly (save 15%)" at bounding box center [893, 203] width 155 height 32
click at [1366, 104] on button "button" at bounding box center [1363, 118] width 34 height 34
